Goal: Task Accomplishment & Management: Manage account settings

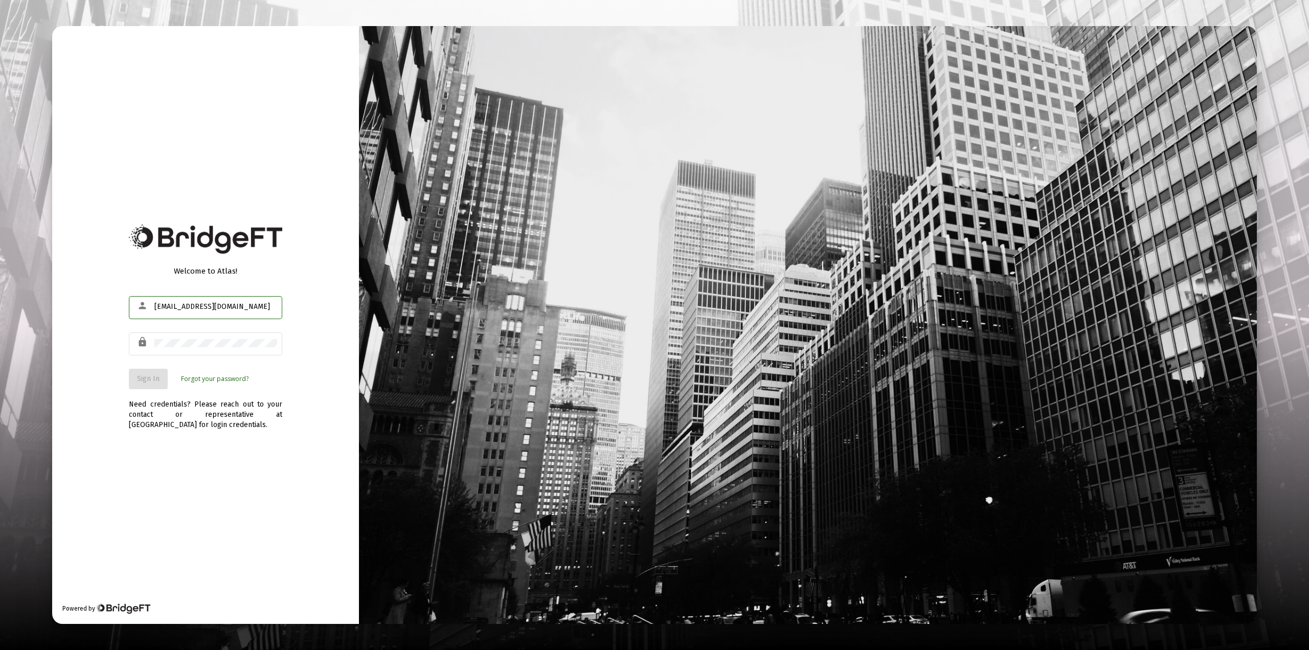
type input "[EMAIL_ADDRESS][DOMAIN_NAME]"
click at [152, 374] on span "Sign In" at bounding box center [148, 378] width 22 height 9
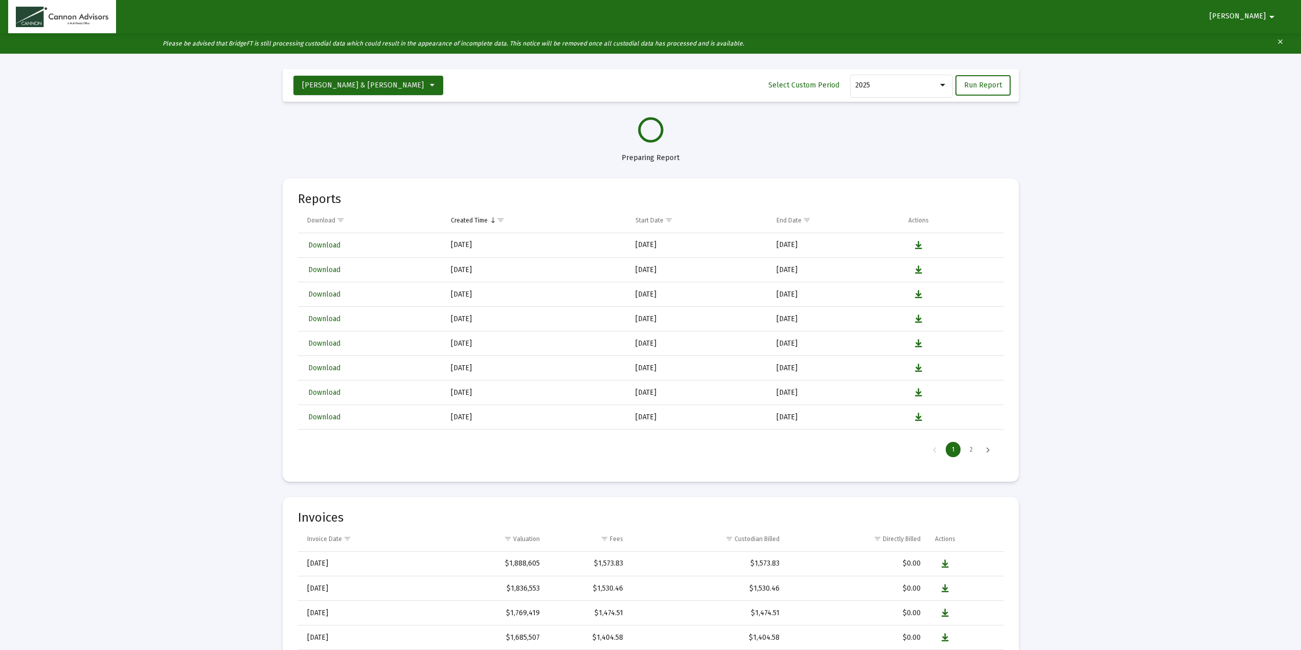
select select "View all"
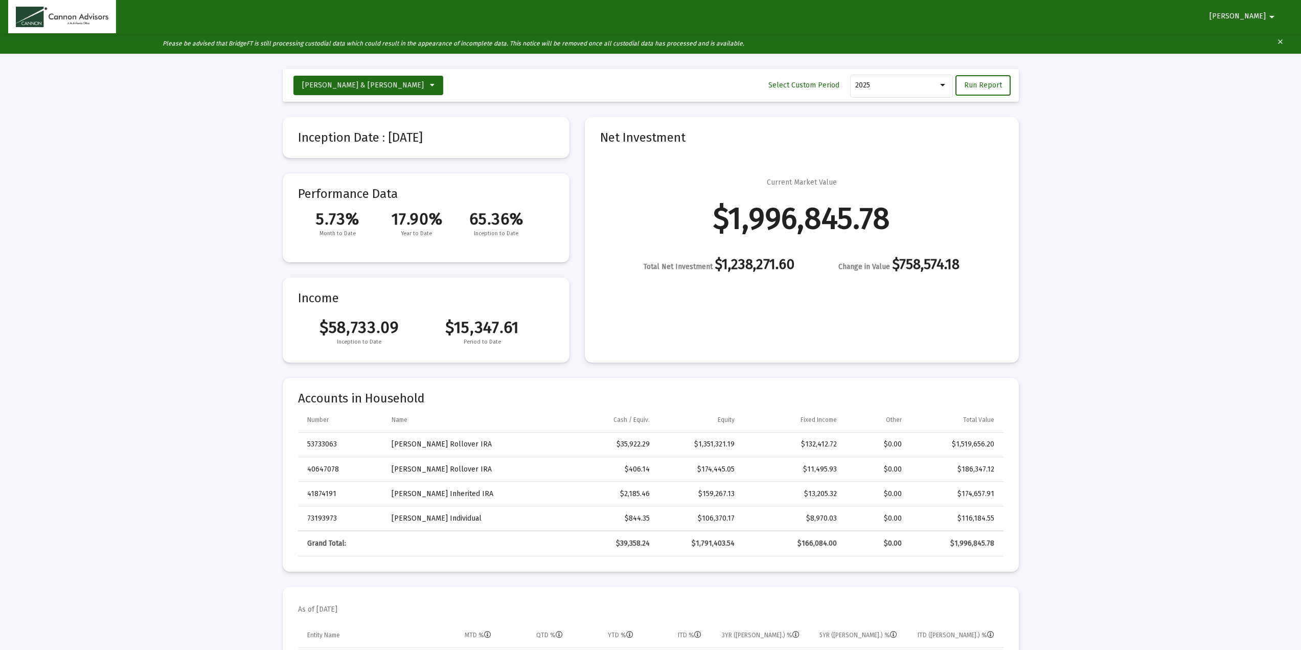
click at [1268, 16] on mat-icon "arrow_drop_down" at bounding box center [1272, 17] width 12 height 20
click at [1270, 44] on button "Logout" at bounding box center [1267, 43] width 57 height 25
